Goal: Use online tool/utility: Utilize a website feature to perform a specific function

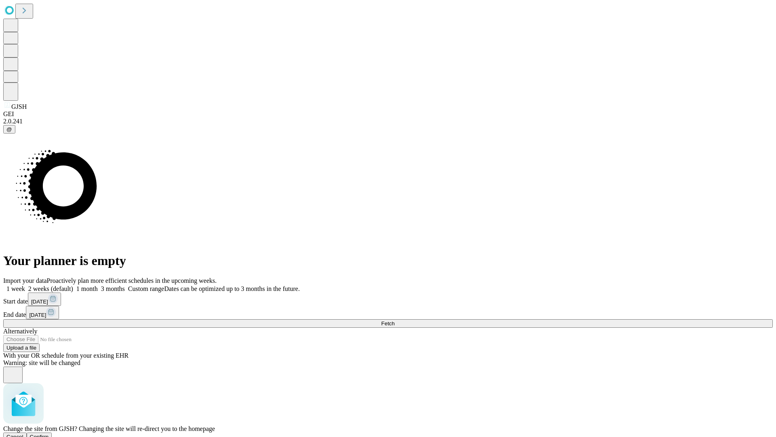
click at [49, 433] on span "Confirm" at bounding box center [39, 436] width 19 height 6
click at [73, 285] on label "2 weeks (default)" at bounding box center [49, 288] width 48 height 7
click at [395, 320] on span "Fetch" at bounding box center [387, 323] width 13 height 6
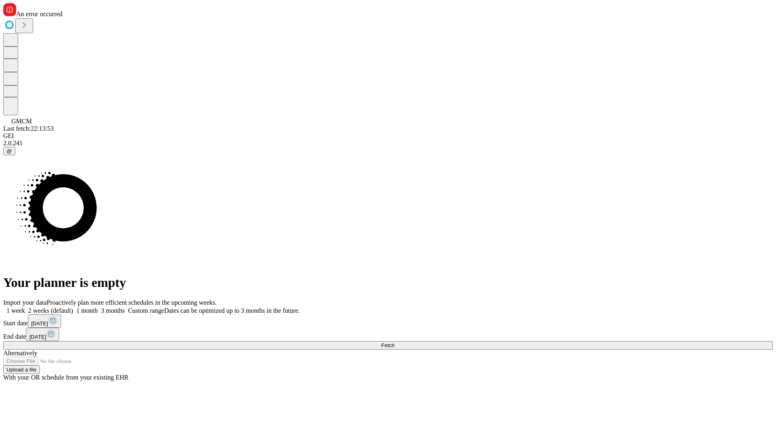
click at [73, 307] on label "2 weeks (default)" at bounding box center [49, 310] width 48 height 7
click at [395, 342] on span "Fetch" at bounding box center [387, 345] width 13 height 6
click at [73, 307] on label "2 weeks (default)" at bounding box center [49, 310] width 48 height 7
click at [395, 342] on span "Fetch" at bounding box center [387, 345] width 13 height 6
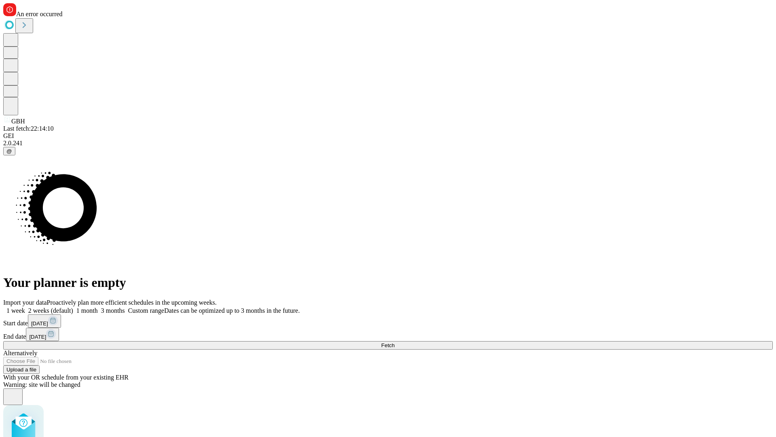
click at [73, 307] on label "2 weeks (default)" at bounding box center [49, 310] width 48 height 7
click at [395, 342] on span "Fetch" at bounding box center [387, 345] width 13 height 6
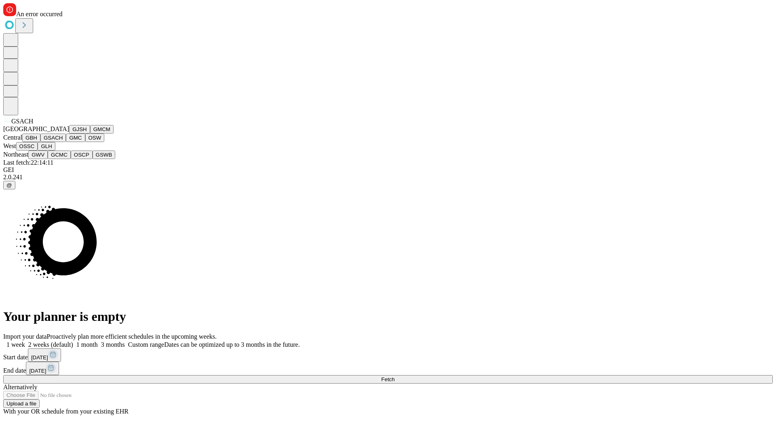
click at [66, 142] on button "GMC" at bounding box center [75, 137] width 19 height 8
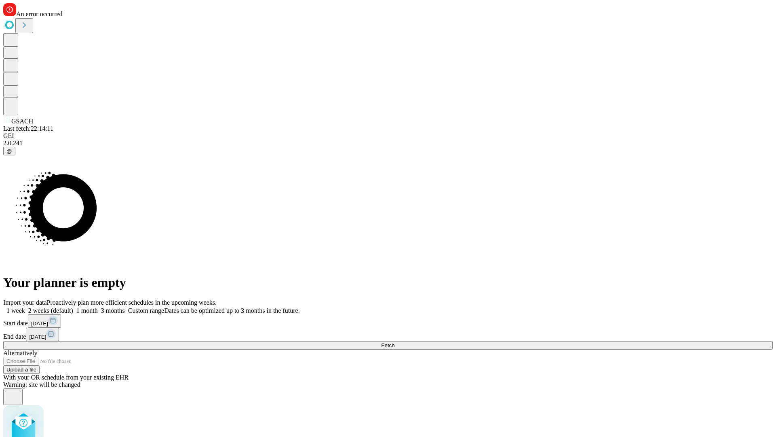
click at [73, 307] on label "2 weeks (default)" at bounding box center [49, 310] width 48 height 7
click at [395, 342] on span "Fetch" at bounding box center [387, 345] width 13 height 6
click at [73, 307] on label "2 weeks (default)" at bounding box center [49, 310] width 48 height 7
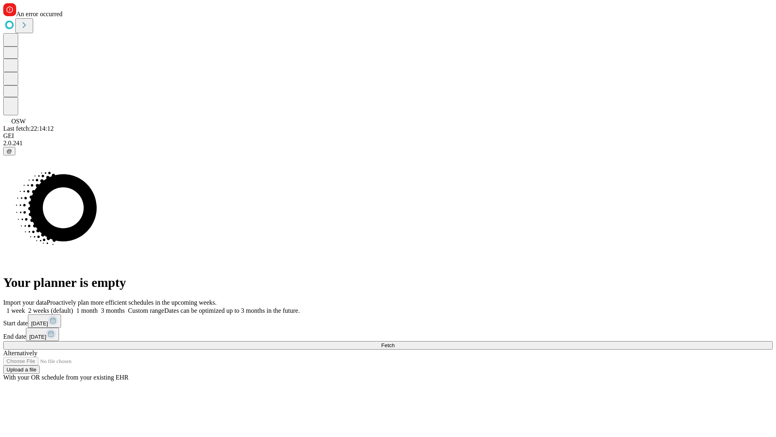
click at [395, 342] on span "Fetch" at bounding box center [387, 345] width 13 height 6
click at [73, 307] on label "2 weeks (default)" at bounding box center [49, 310] width 48 height 7
click at [395, 342] on span "Fetch" at bounding box center [387, 345] width 13 height 6
click at [73, 307] on label "2 weeks (default)" at bounding box center [49, 310] width 48 height 7
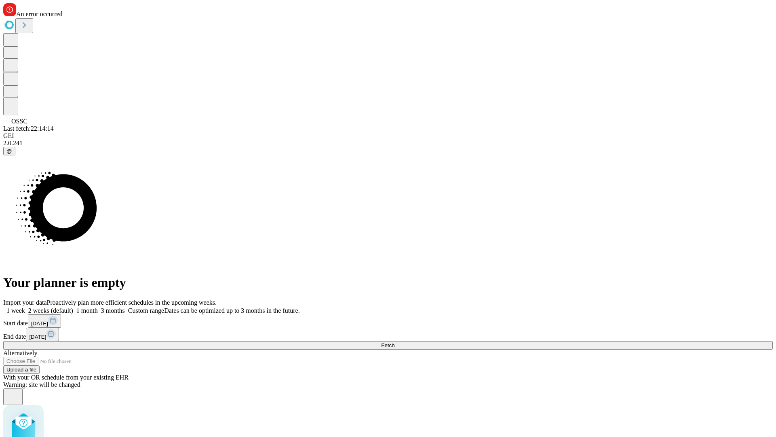
click at [395, 342] on span "Fetch" at bounding box center [387, 345] width 13 height 6
click at [73, 307] on label "2 weeks (default)" at bounding box center [49, 310] width 48 height 7
click at [395, 342] on span "Fetch" at bounding box center [387, 345] width 13 height 6
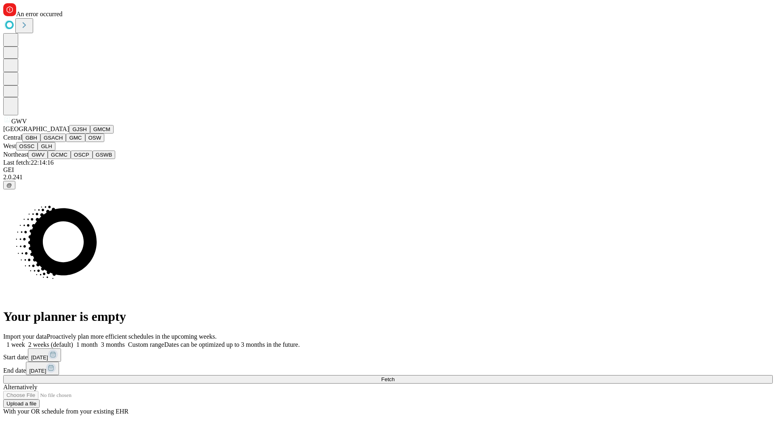
click at [63, 159] on button "GCMC" at bounding box center [59, 154] width 23 height 8
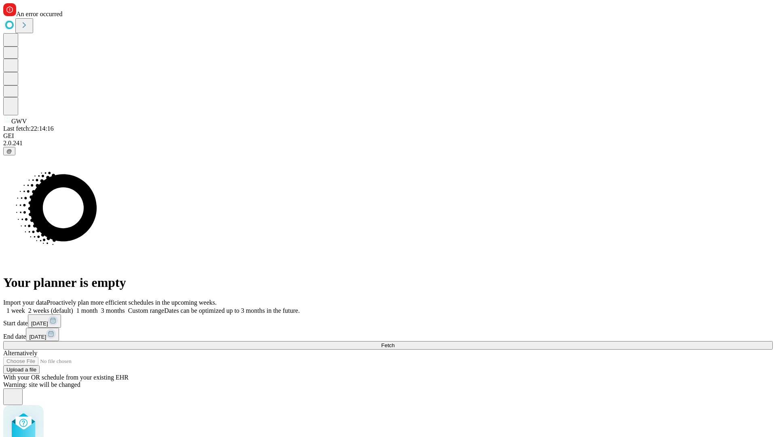
click at [73, 307] on label "2 weeks (default)" at bounding box center [49, 310] width 48 height 7
click at [395, 342] on span "Fetch" at bounding box center [387, 345] width 13 height 6
click at [73, 307] on label "2 weeks (default)" at bounding box center [49, 310] width 48 height 7
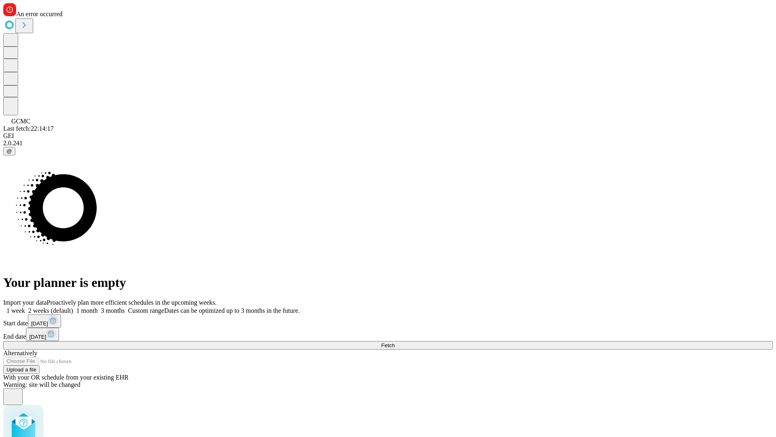
click at [395, 342] on span "Fetch" at bounding box center [387, 345] width 13 height 6
